Goal: Task Accomplishment & Management: Complete application form

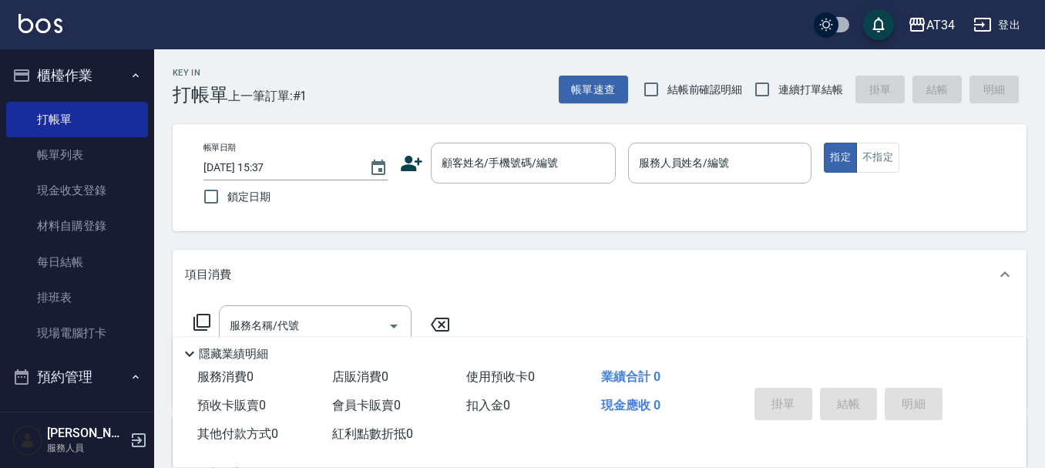
click at [40, 66] on button "櫃檯作業" at bounding box center [77, 75] width 142 height 40
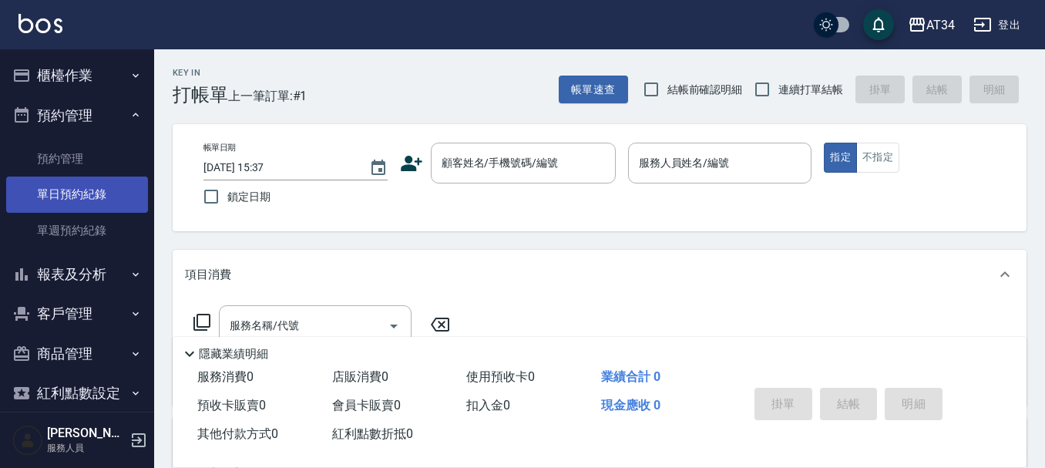
click at [66, 195] on link "單日預約紀錄" at bounding box center [77, 193] width 142 height 35
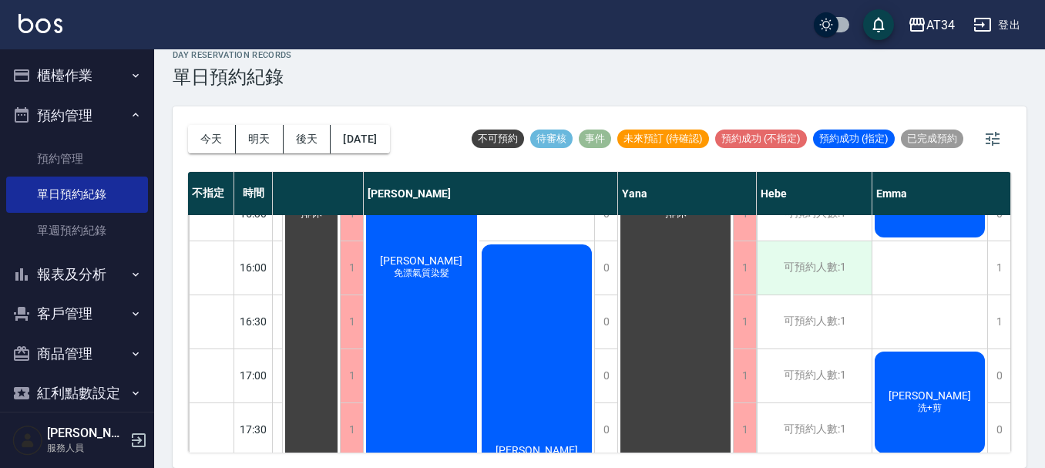
scroll to position [515, 841]
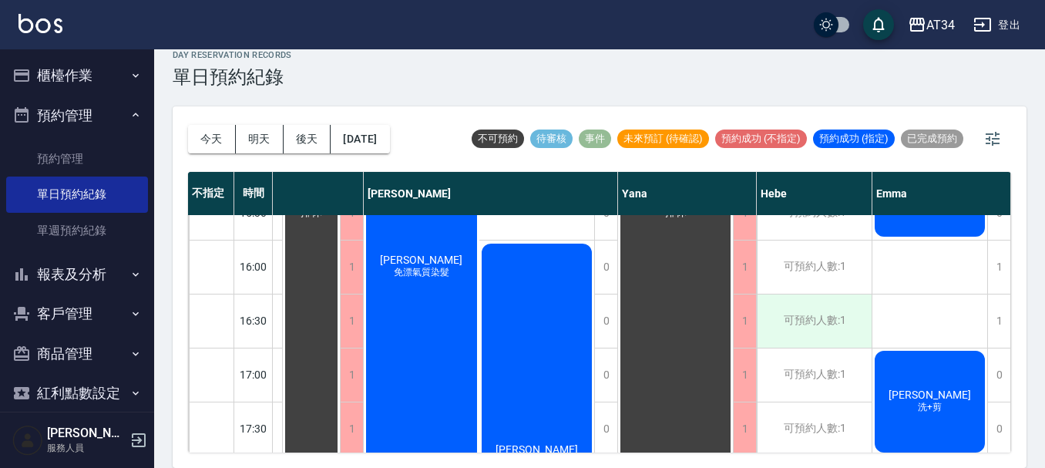
click at [791, 311] on div "可預約人數:1" at bounding box center [813, 320] width 115 height 53
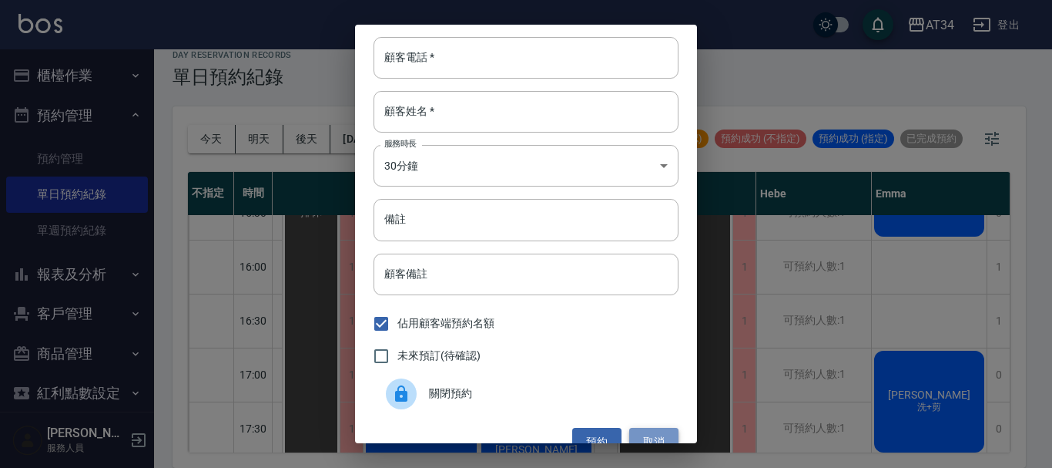
click at [662, 438] on button "取消" at bounding box center [653, 442] width 49 height 29
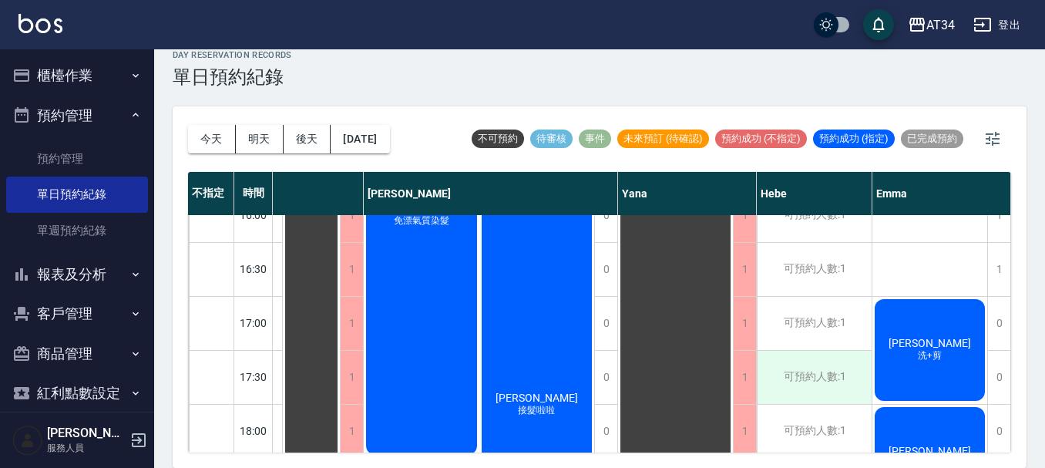
scroll to position [592, 833]
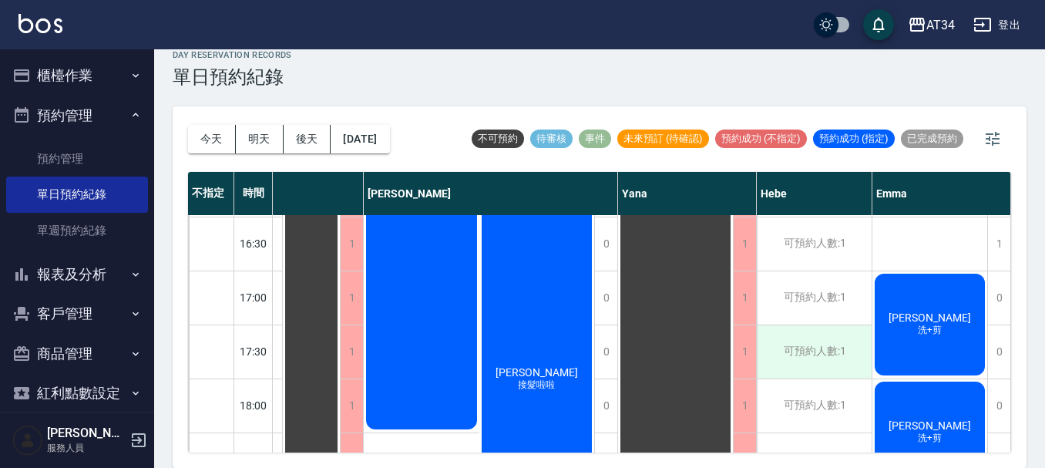
click at [802, 350] on div "可預約人數:1" at bounding box center [813, 351] width 115 height 53
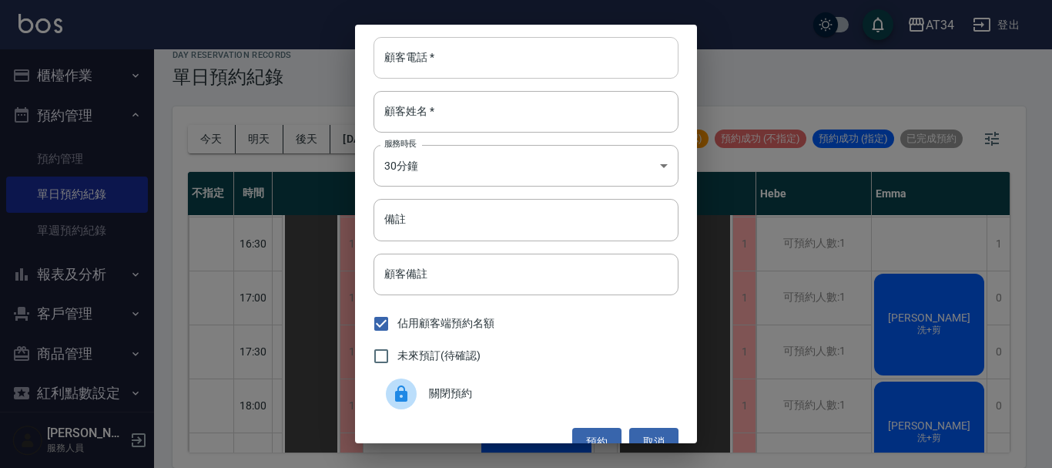
click at [538, 67] on input "顧客電話   *" at bounding box center [526, 58] width 305 height 42
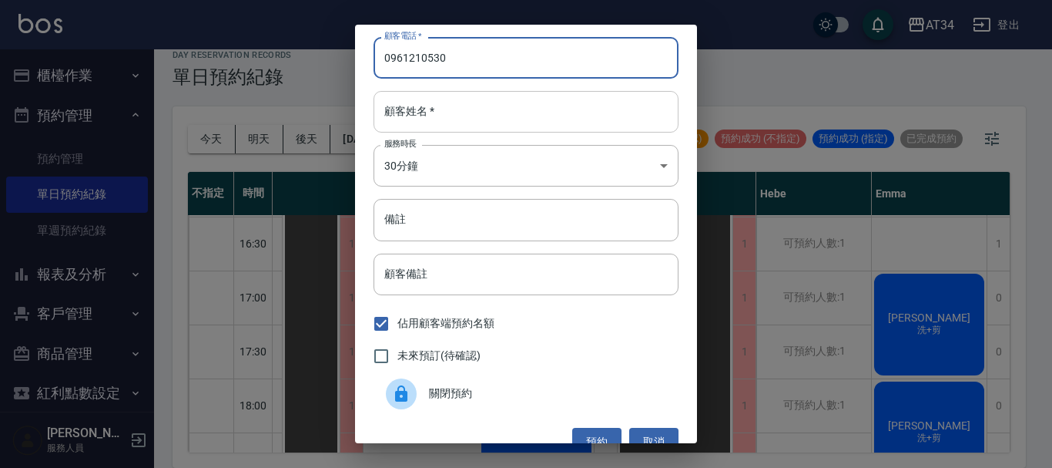
type input "0961210530"
click at [528, 108] on input "顧客姓名   *" at bounding box center [526, 112] width 305 height 42
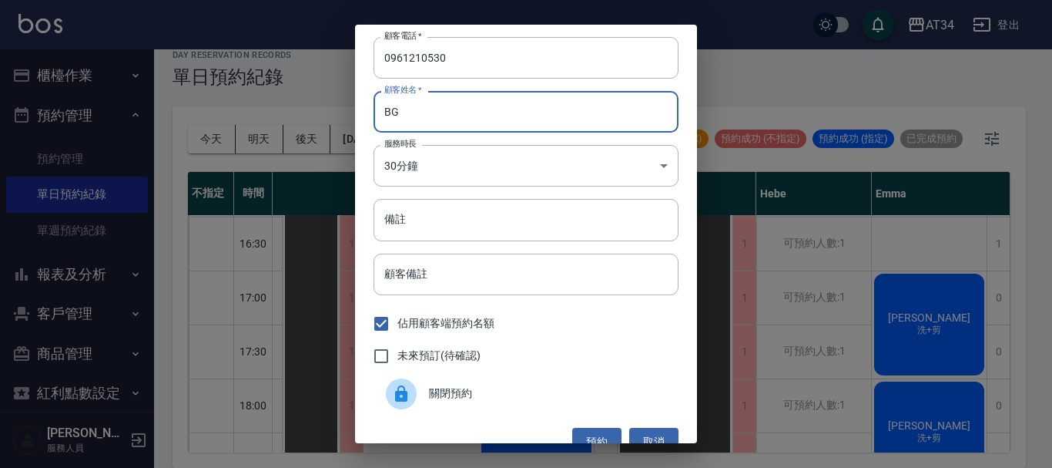
type input "B"
type input "[PERSON_NAME]"
click at [482, 217] on input "備註" at bounding box center [526, 220] width 305 height 42
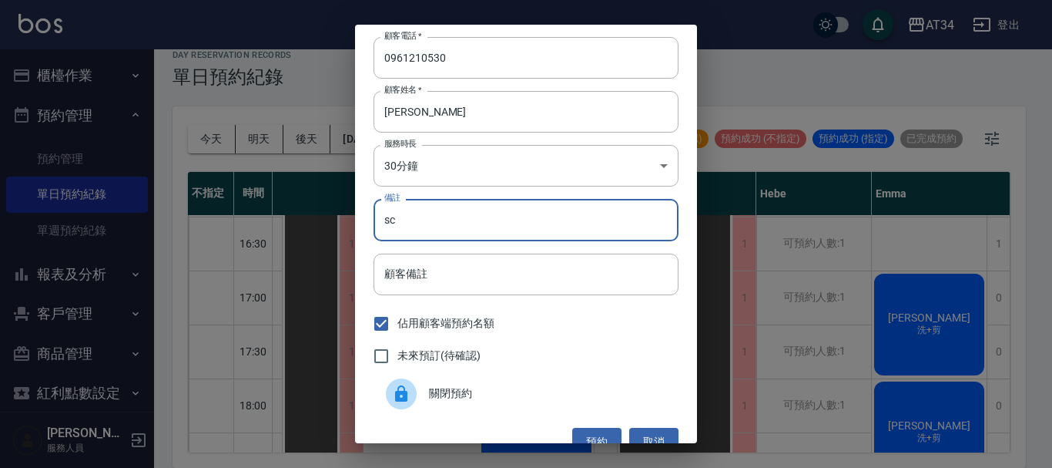
type input "sc"
click at [449, 344] on label "未來預訂(待確認)" at bounding box center [423, 356] width 116 height 32
click at [397, 344] on input "未來預訂(待確認)" at bounding box center [381, 356] width 32 height 32
checkbox input "true"
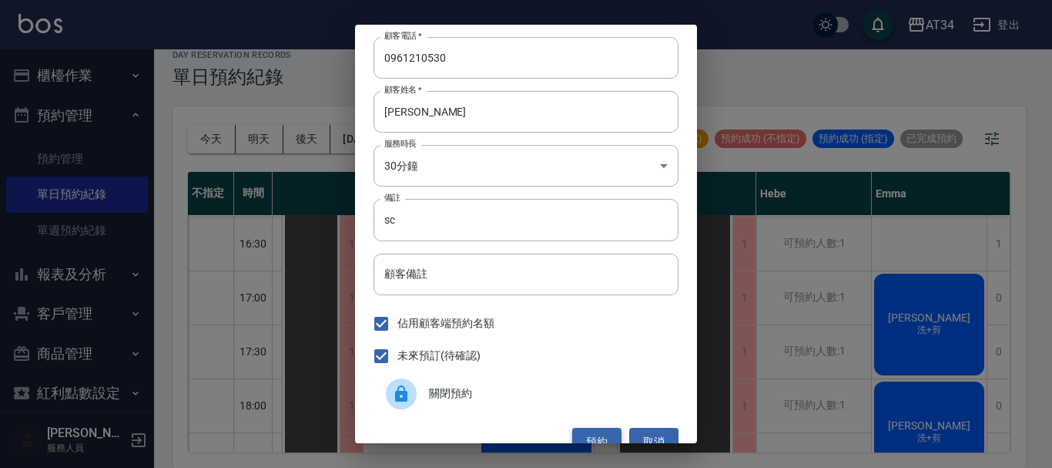
click at [588, 429] on button "預約" at bounding box center [596, 442] width 49 height 29
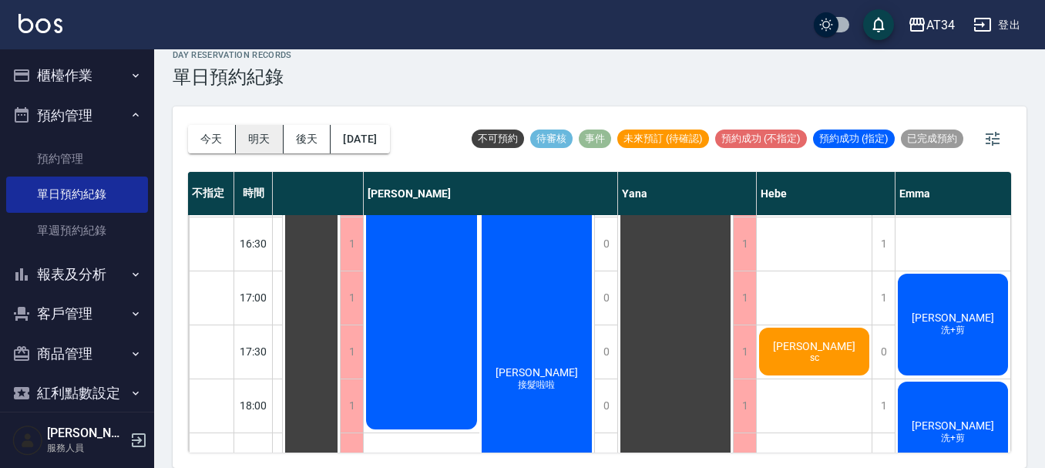
click at [270, 143] on button "明天" at bounding box center [260, 139] width 48 height 29
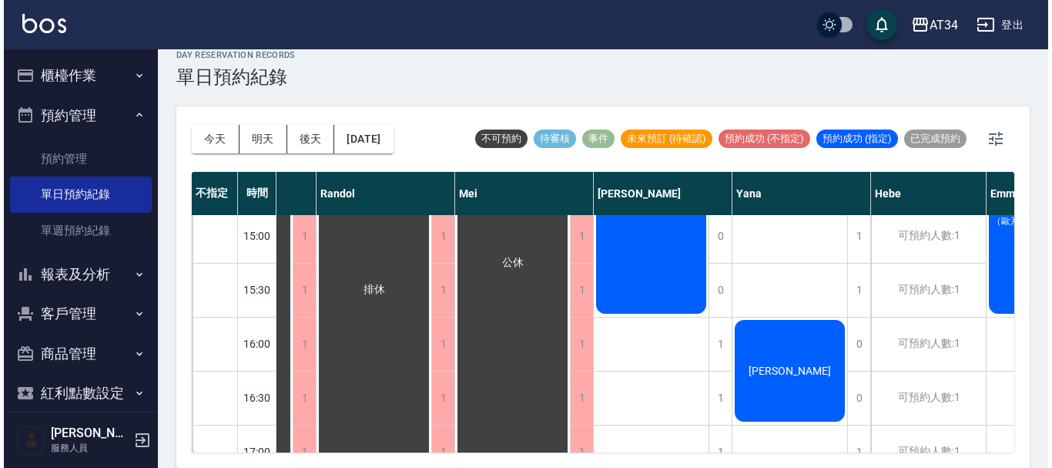
scroll to position [438, 783]
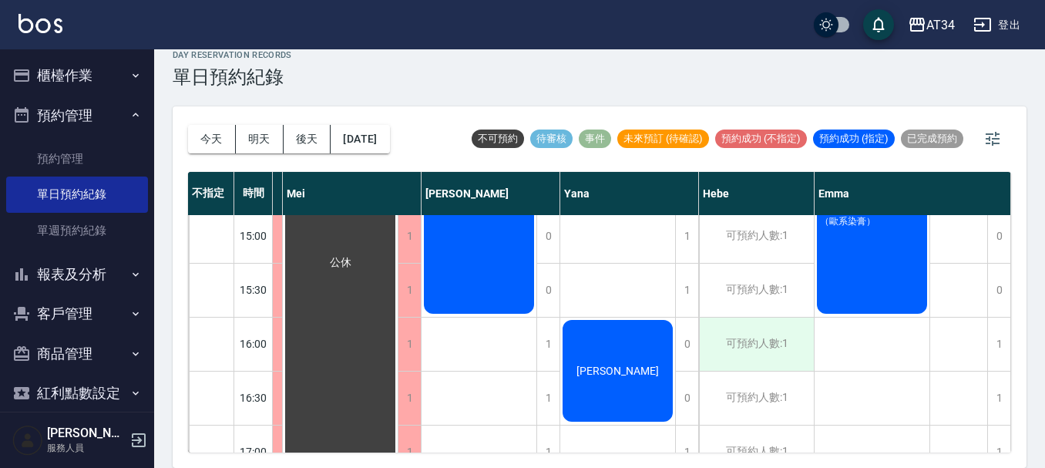
click at [748, 357] on div "可預約人數:1" at bounding box center [756, 343] width 115 height 53
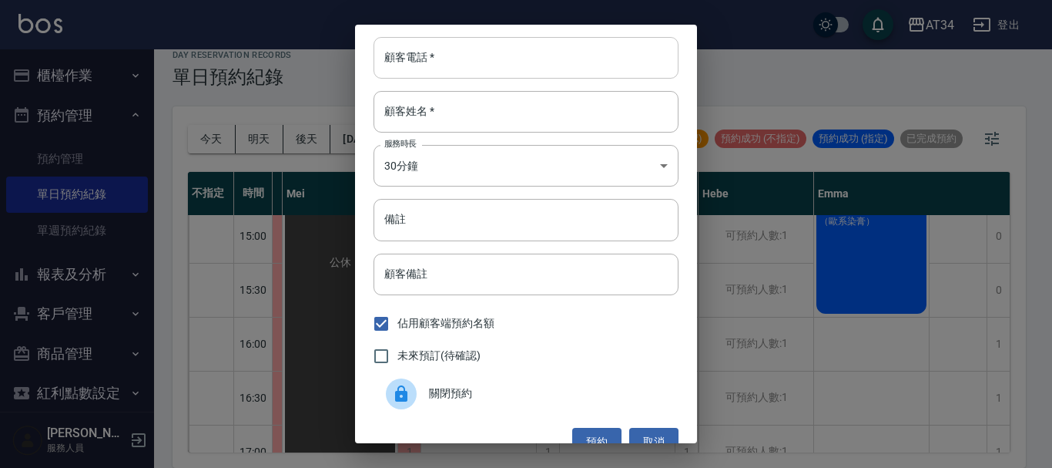
click at [534, 52] on input "顧客電話   *" at bounding box center [526, 58] width 305 height 42
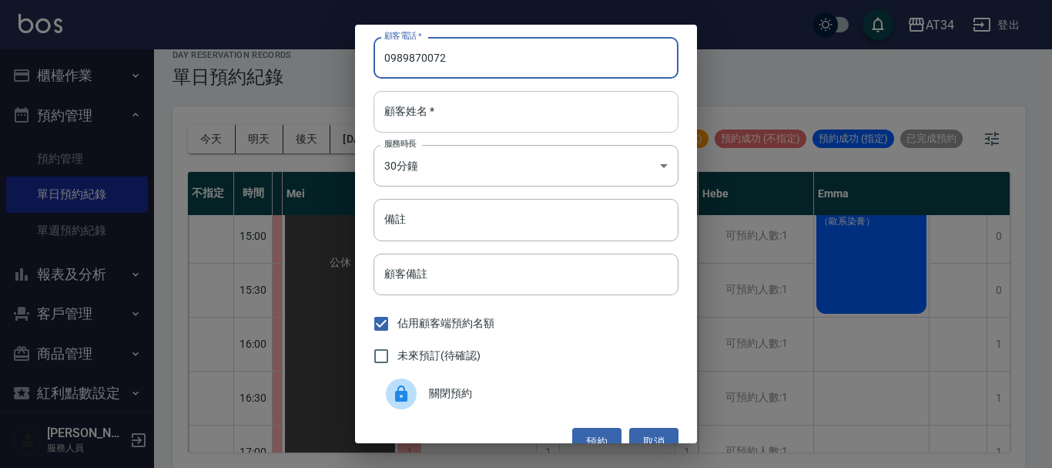
type input "0989870072"
click at [564, 111] on input "顧客姓名   *" at bounding box center [526, 112] width 305 height 42
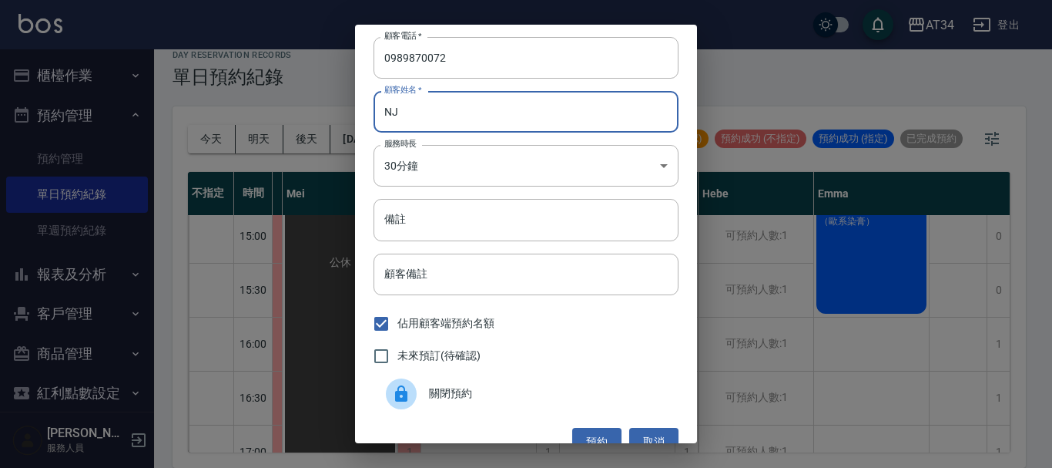
type input "N"
type input "謝先生"
click at [542, 230] on input "備註" at bounding box center [526, 220] width 305 height 42
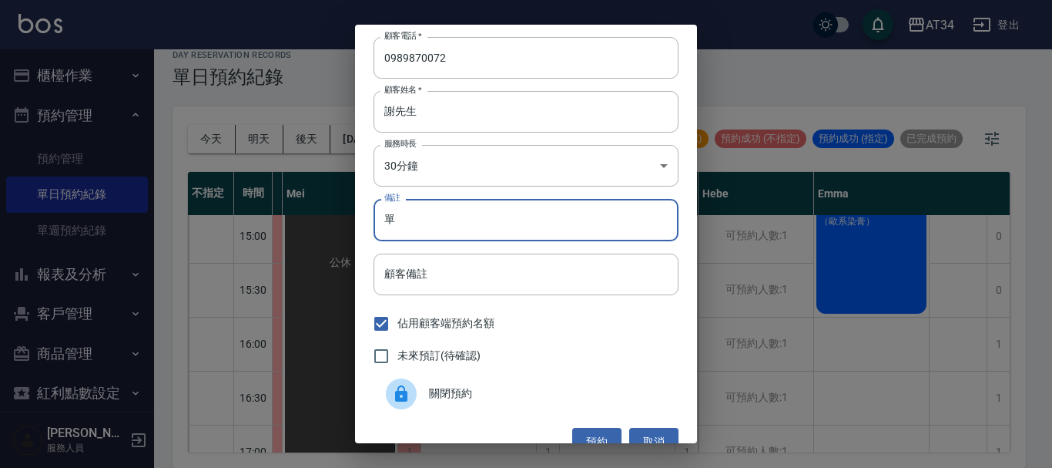
type input "單"
click at [461, 352] on span "未來預訂(待確認)" at bounding box center [438, 355] width 83 height 16
click at [397, 352] on input "未來預訂(待確認)" at bounding box center [381, 356] width 32 height 32
checkbox input "true"
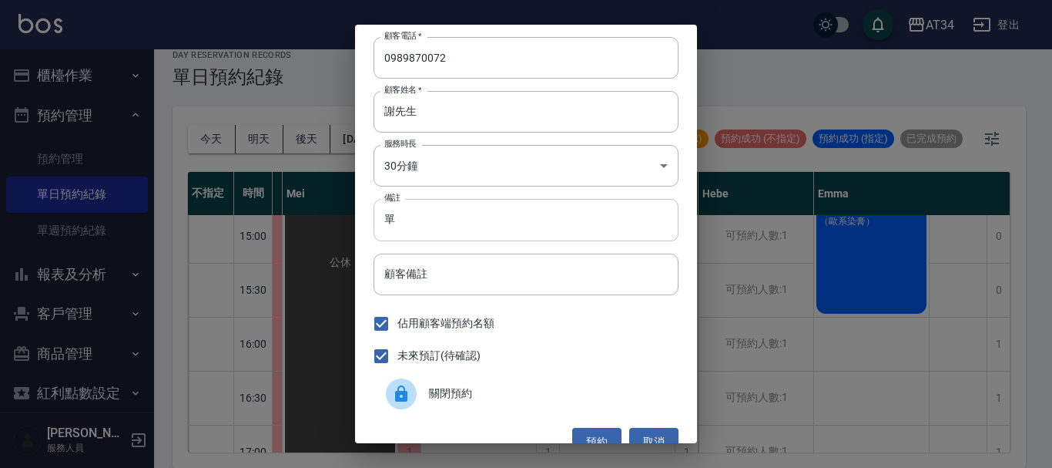
click at [518, 207] on input "單" at bounding box center [526, 220] width 305 height 42
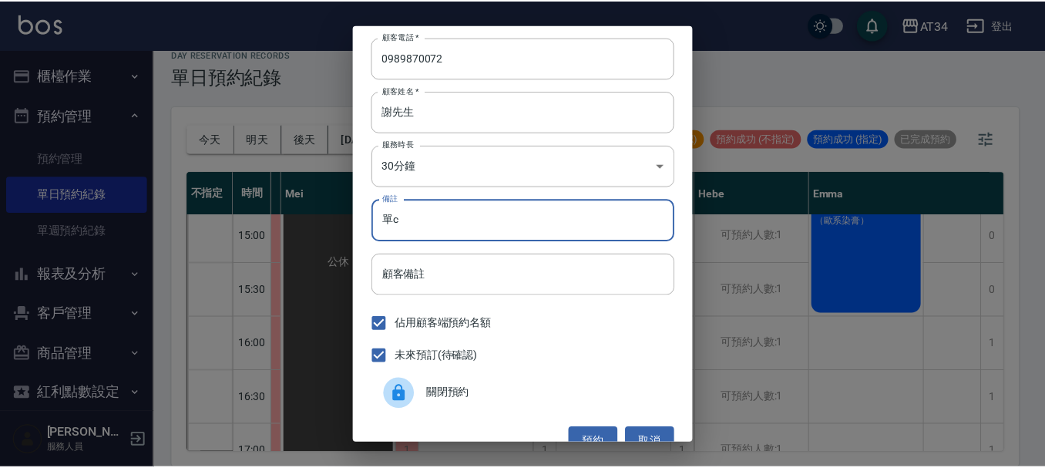
scroll to position [25, 0]
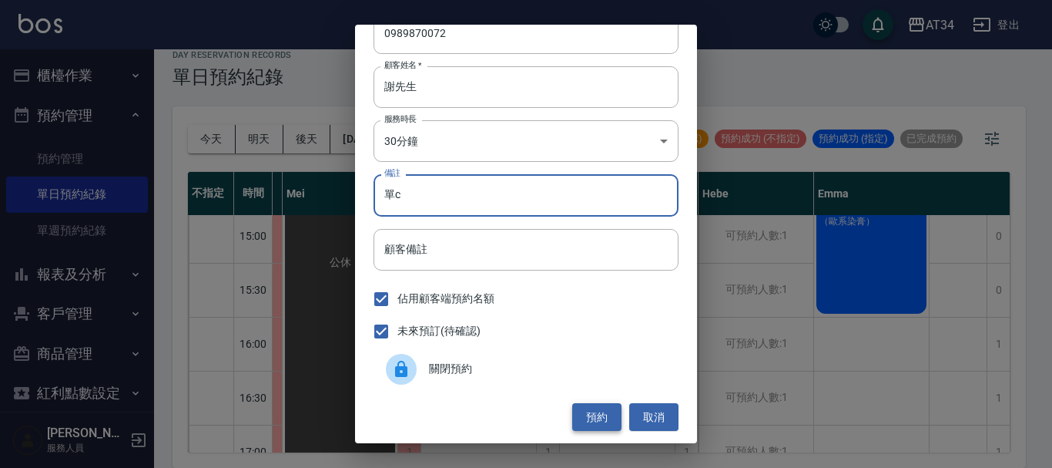
type input "單c"
click at [591, 418] on button "預約" at bounding box center [596, 417] width 49 height 29
